Goal: Task Accomplishment & Management: Manage account settings

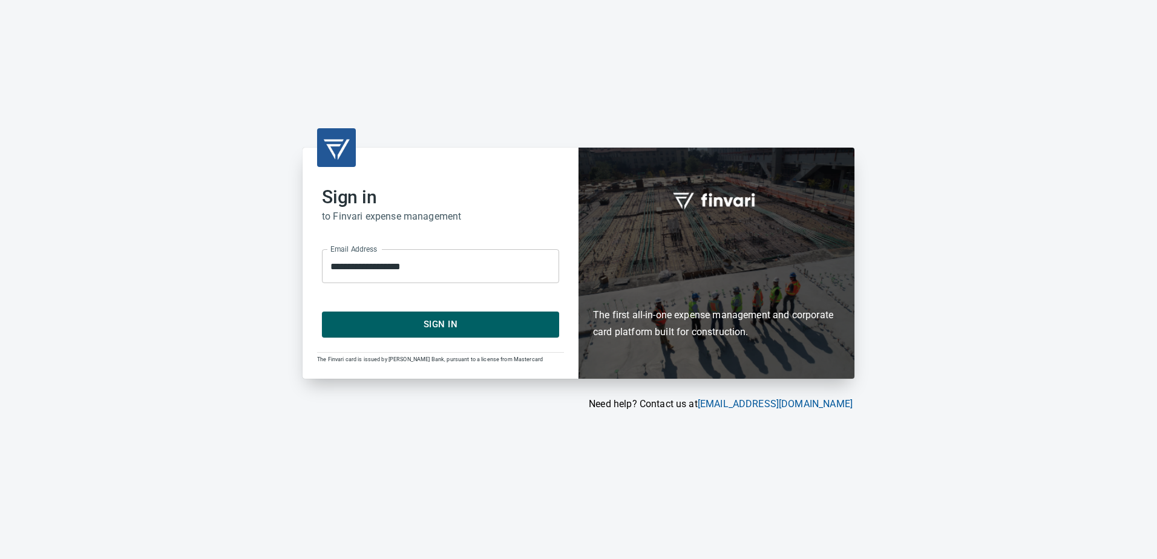
click at [414, 325] on span "Sign In" at bounding box center [440, 324] width 211 height 16
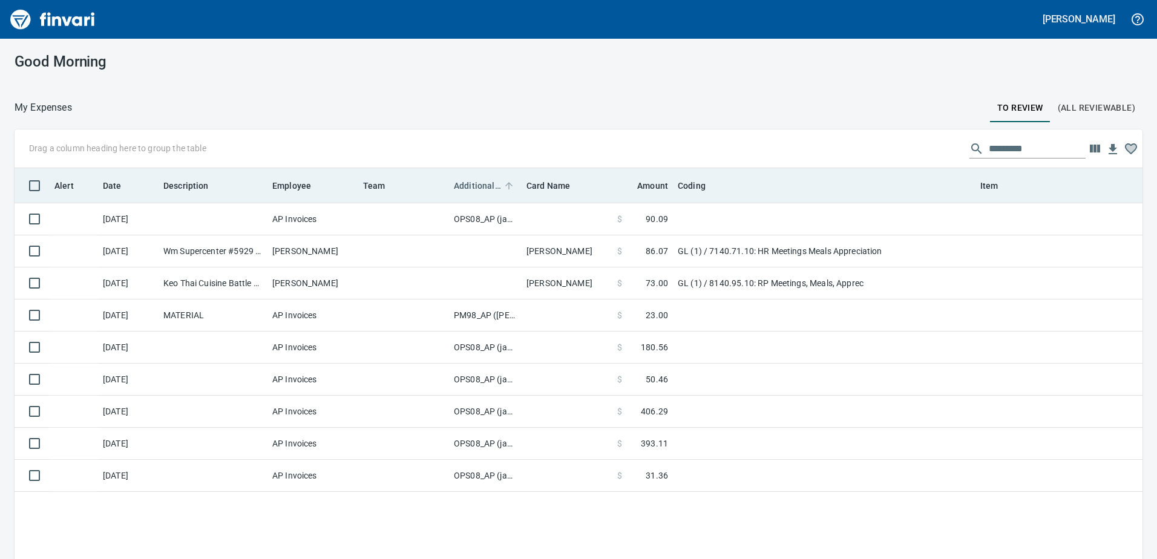
scroll to position [417, 1110]
click at [472, 182] on span "Additional Reviewer" at bounding box center [477, 186] width 47 height 15
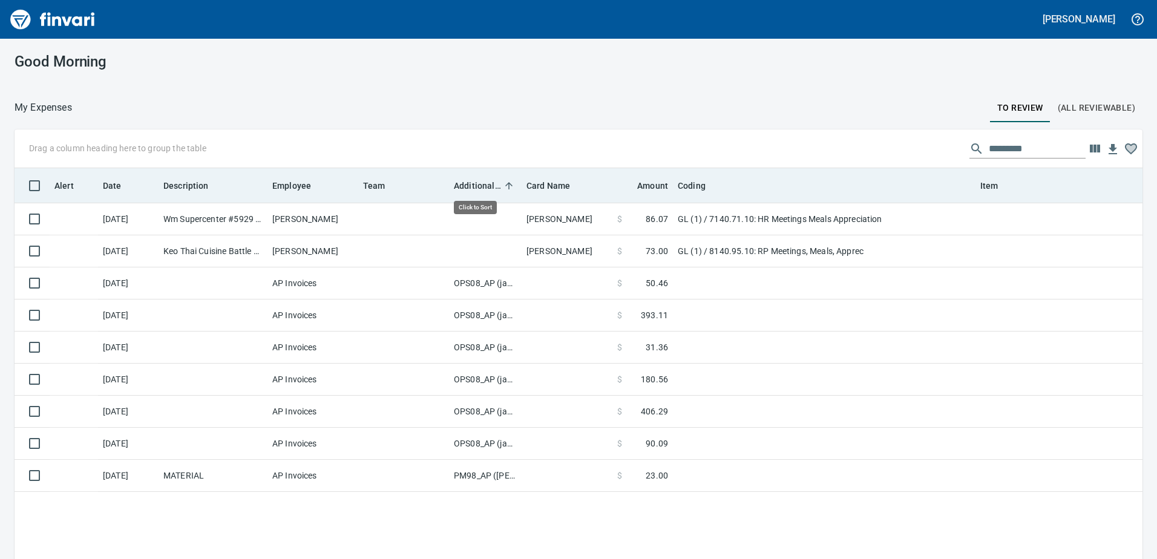
click at [472, 182] on span "Additional Reviewer" at bounding box center [477, 186] width 47 height 15
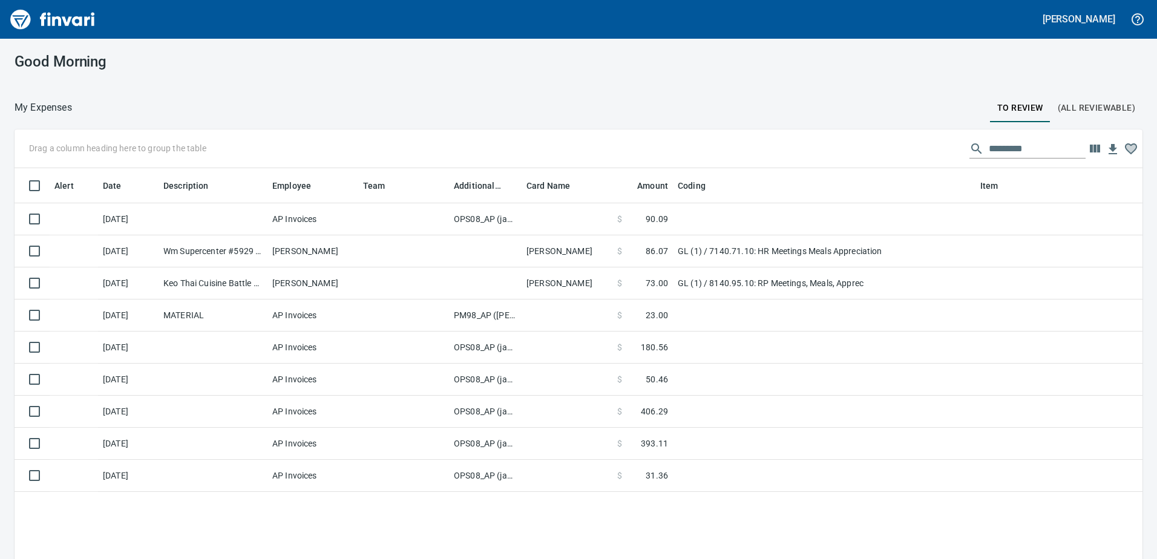
scroll to position [417, 1110]
